Goal: Task Accomplishment & Management: Use online tool/utility

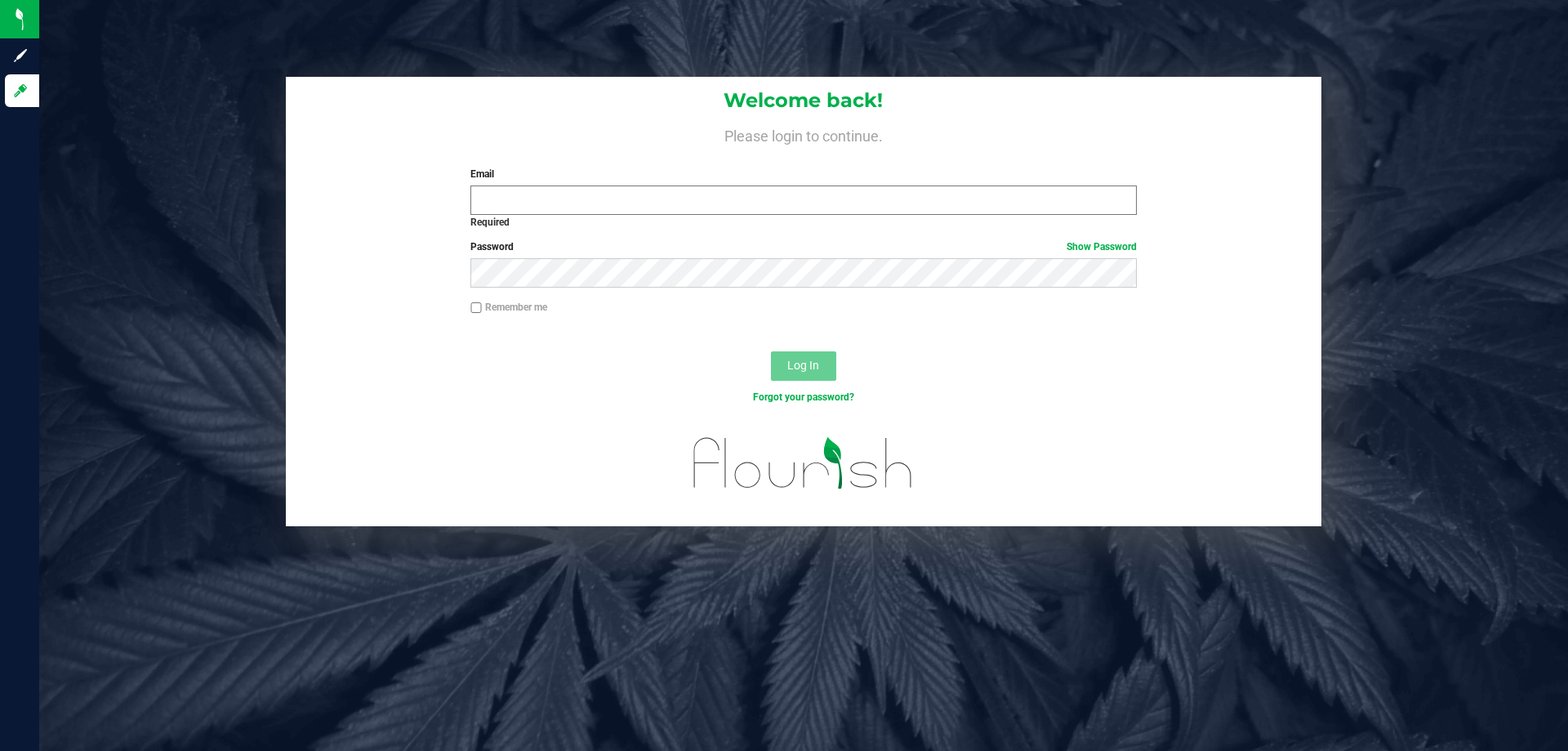
click at [771, 197] on input "Email" at bounding box center [803, 200] width 665 height 29
click at [557, 198] on input "Email" at bounding box center [803, 200] width 665 height 29
type input "[EMAIL_ADDRESS][DOMAIN_NAME]`"
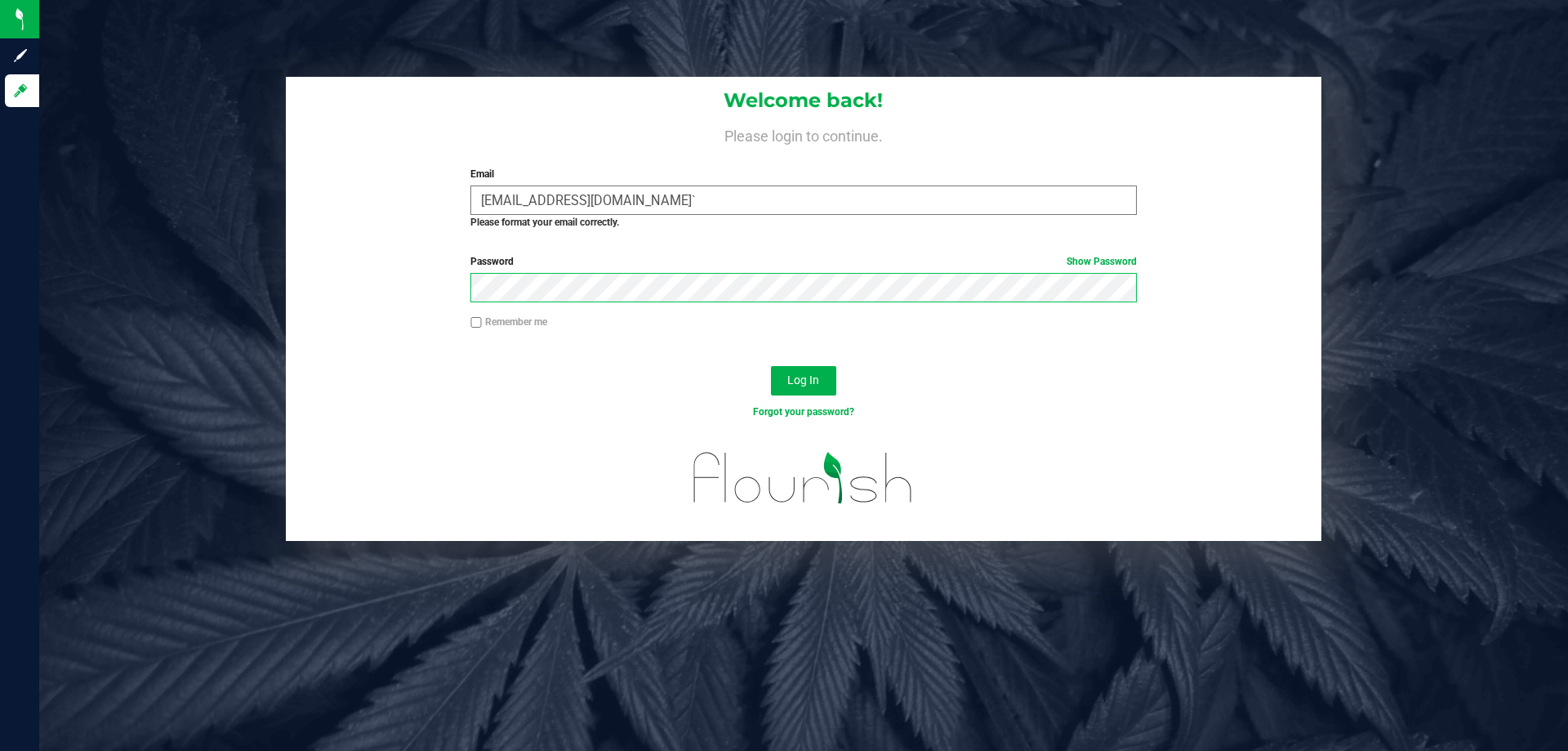
click at [771, 366] on button "Log In" at bounding box center [804, 381] width 66 height 29
click at [810, 383] on span "Log In" at bounding box center [803, 379] width 31 height 13
click at [771, 366] on button "Log In" at bounding box center [804, 381] width 66 height 29
click at [777, 382] on button "Log In" at bounding box center [804, 381] width 66 height 29
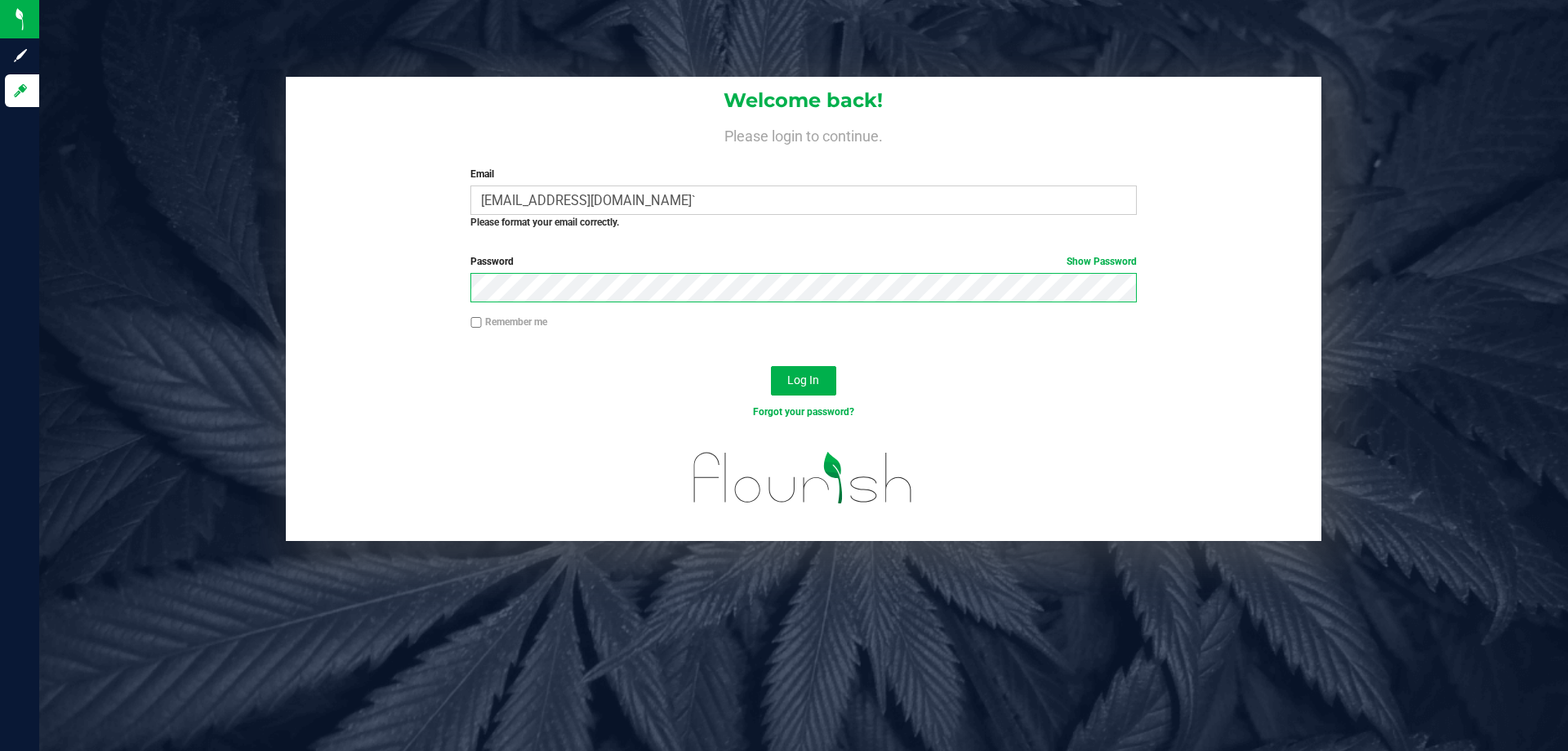
click at [771, 366] on button "Log In" at bounding box center [804, 381] width 66 height 29
click at [824, 380] on button "Log In" at bounding box center [804, 381] width 66 height 29
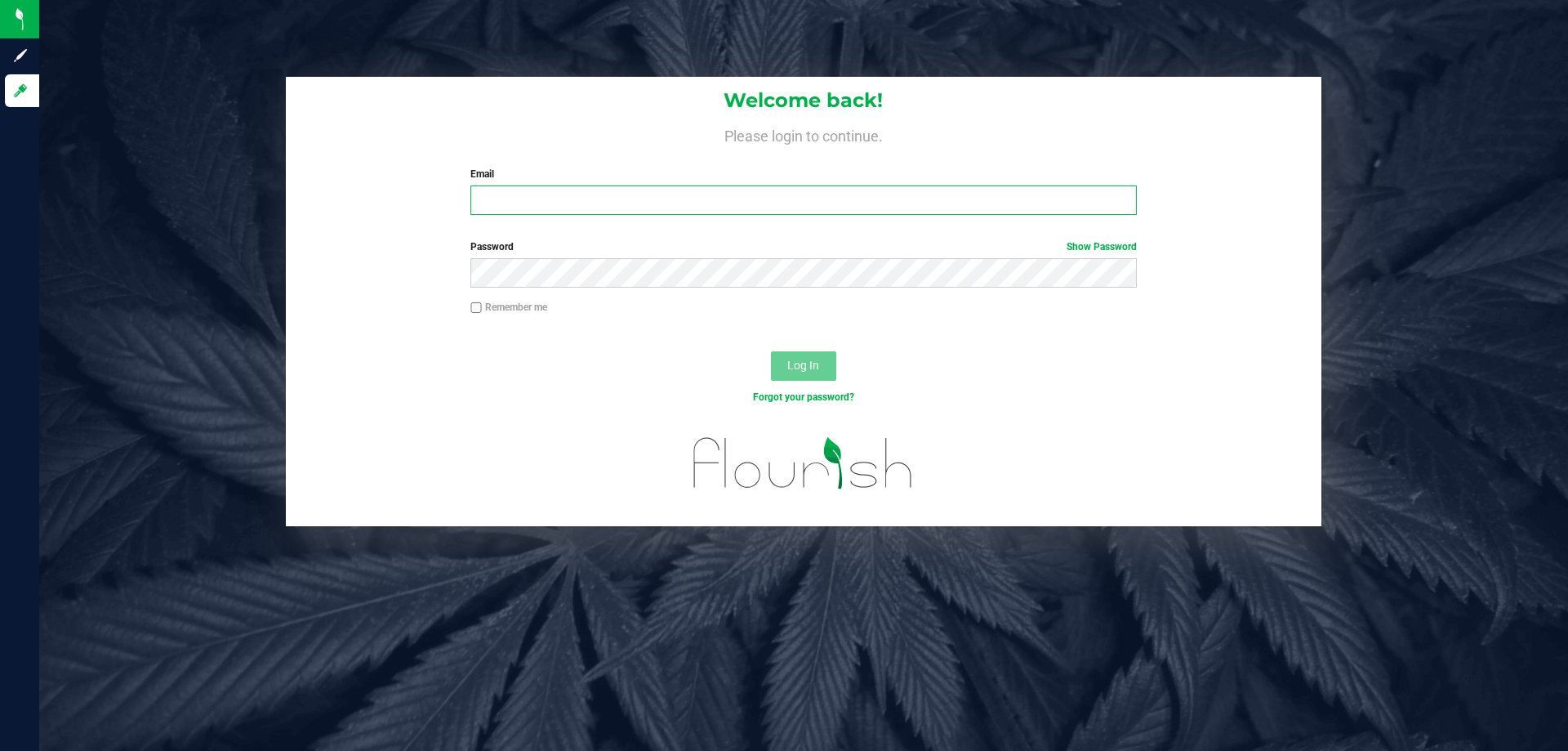
click at [616, 197] on input "Email" at bounding box center [803, 200] width 665 height 29
type input "[EMAIL_ADDRESS][DOMAIN_NAME]"
click at [771, 351] on button "Log In" at bounding box center [804, 366] width 66 height 29
